Goal: Information Seeking & Learning: Understand process/instructions

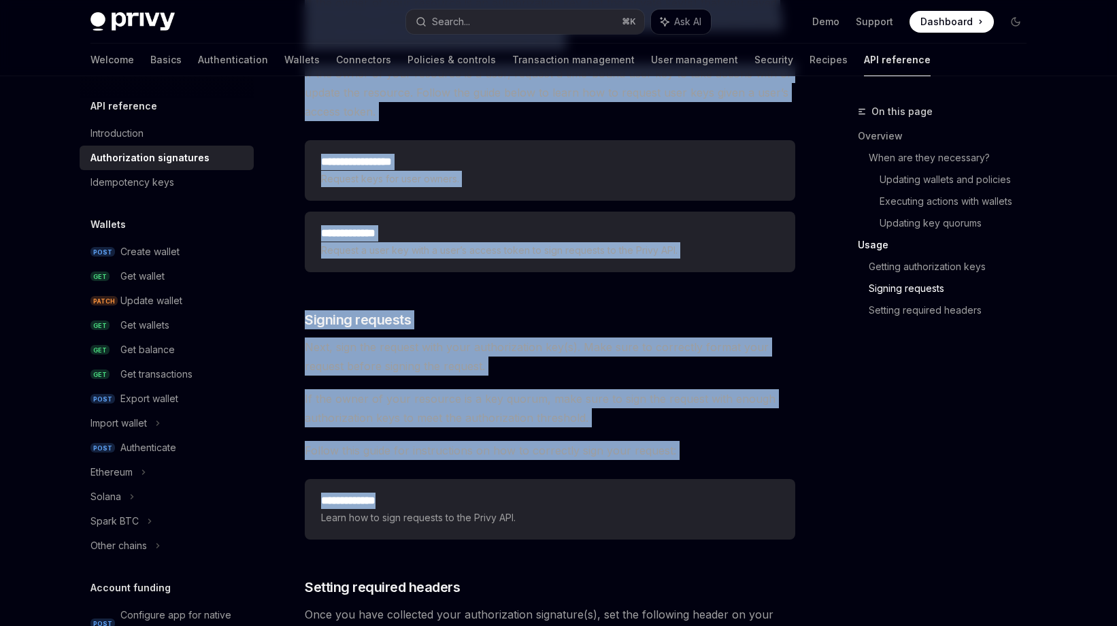
scroll to position [1656, 0]
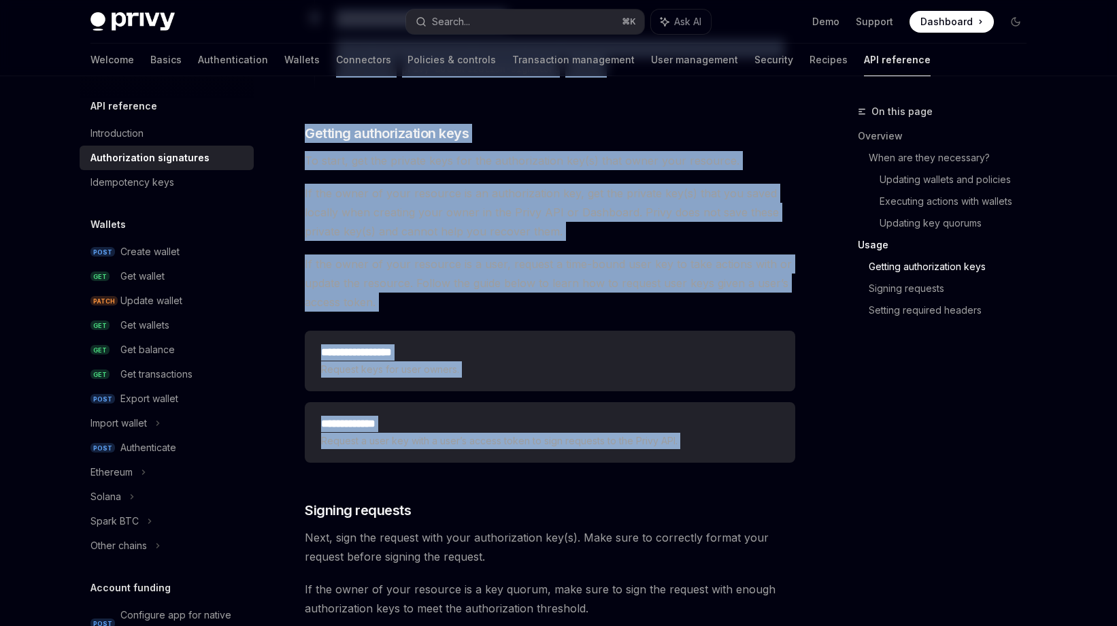
drag, startPoint x: 816, startPoint y: 390, endPoint x: 717, endPoint y: 218, distance: 197.8
drag, startPoint x: 475, startPoint y: 406, endPoint x: 480, endPoint y: 280, distance: 126.7
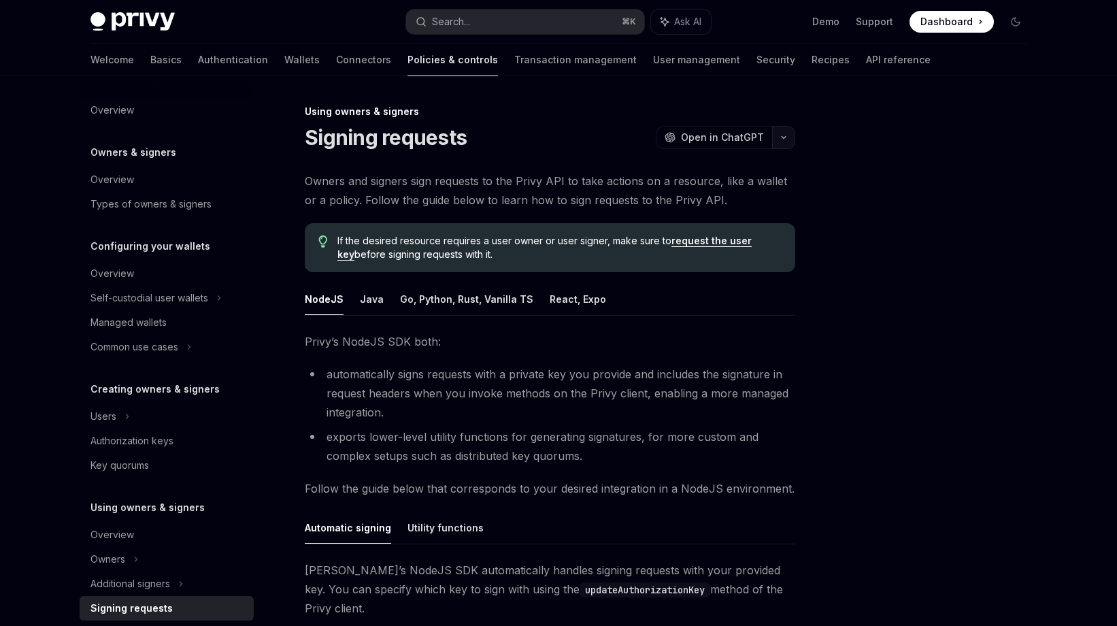
drag, startPoint x: 770, startPoint y: 118, endPoint x: 749, endPoint y: 121, distance: 20.6
click at [761, 120] on div "Using owners & signers Signing requests OpenAI Open in ChatGPT OpenAI Open in C…" at bounding box center [559, 538] width 958 height 925
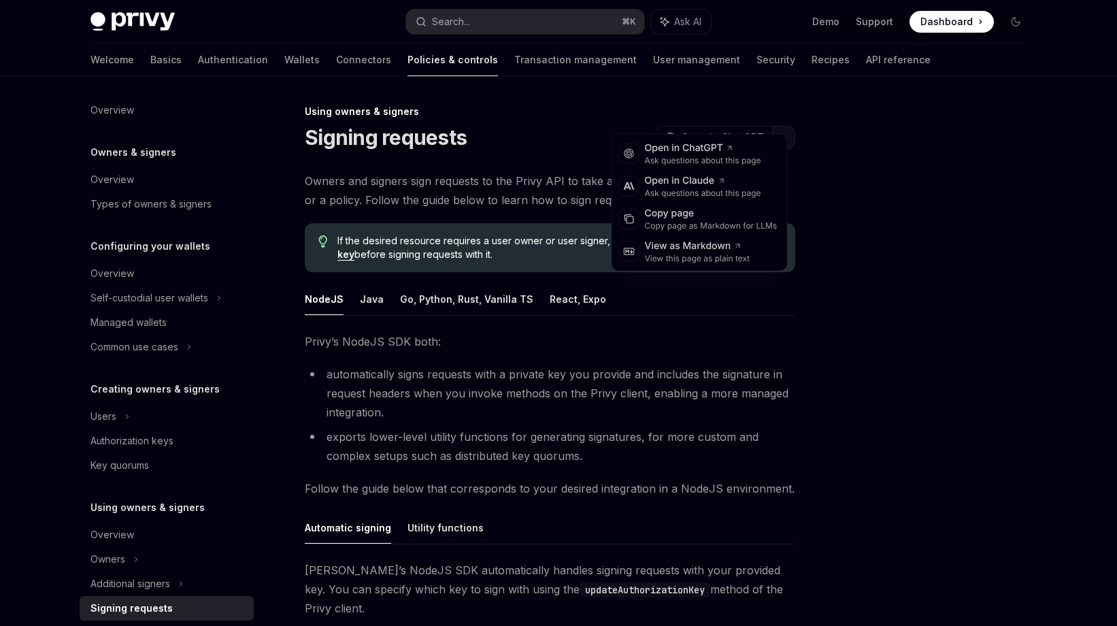
click at [772, 126] on button "button" at bounding box center [783, 137] width 23 height 23
click at [785, 367] on div "Using owners & signers Signing requests OpenAI Open in ChatGPT OpenAI Open in C…" at bounding box center [559, 538] width 958 height 925
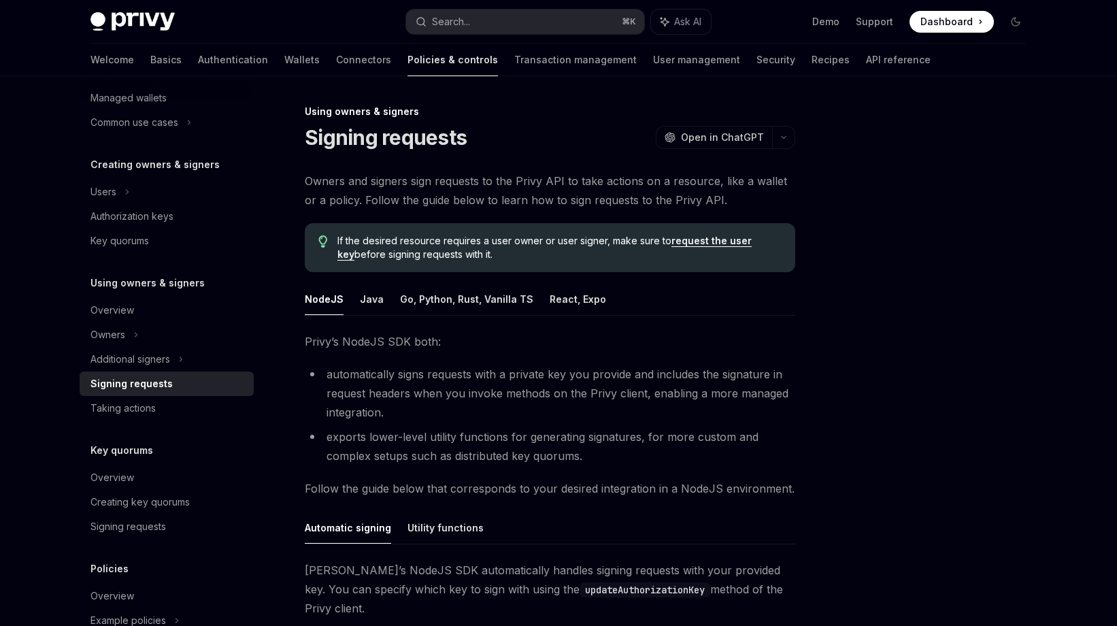
scroll to position [140, 0]
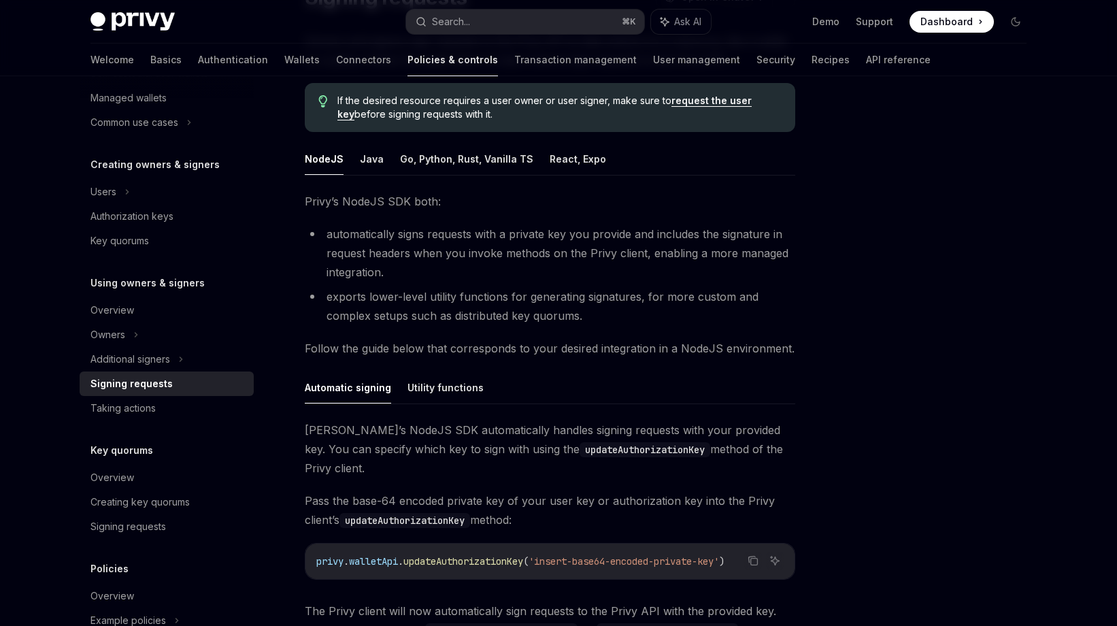
click at [611, 372] on div "Automatic signing Utility functions Privy’s NodeJS SDK automatically handles si…" at bounding box center [550, 515] width 491 height 287
type textarea "*"
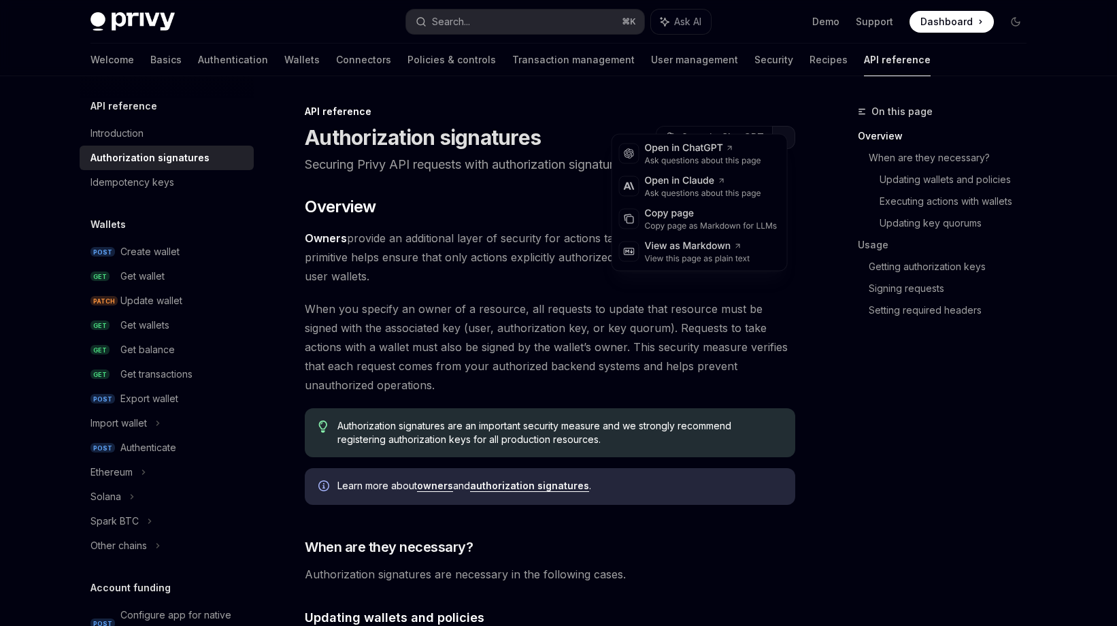
click at [776, 135] on icon "button" at bounding box center [784, 137] width 16 height 5
click at [687, 207] on div "Copy page" at bounding box center [711, 214] width 133 height 14
